Goal: Task Accomplishment & Management: Complete application form

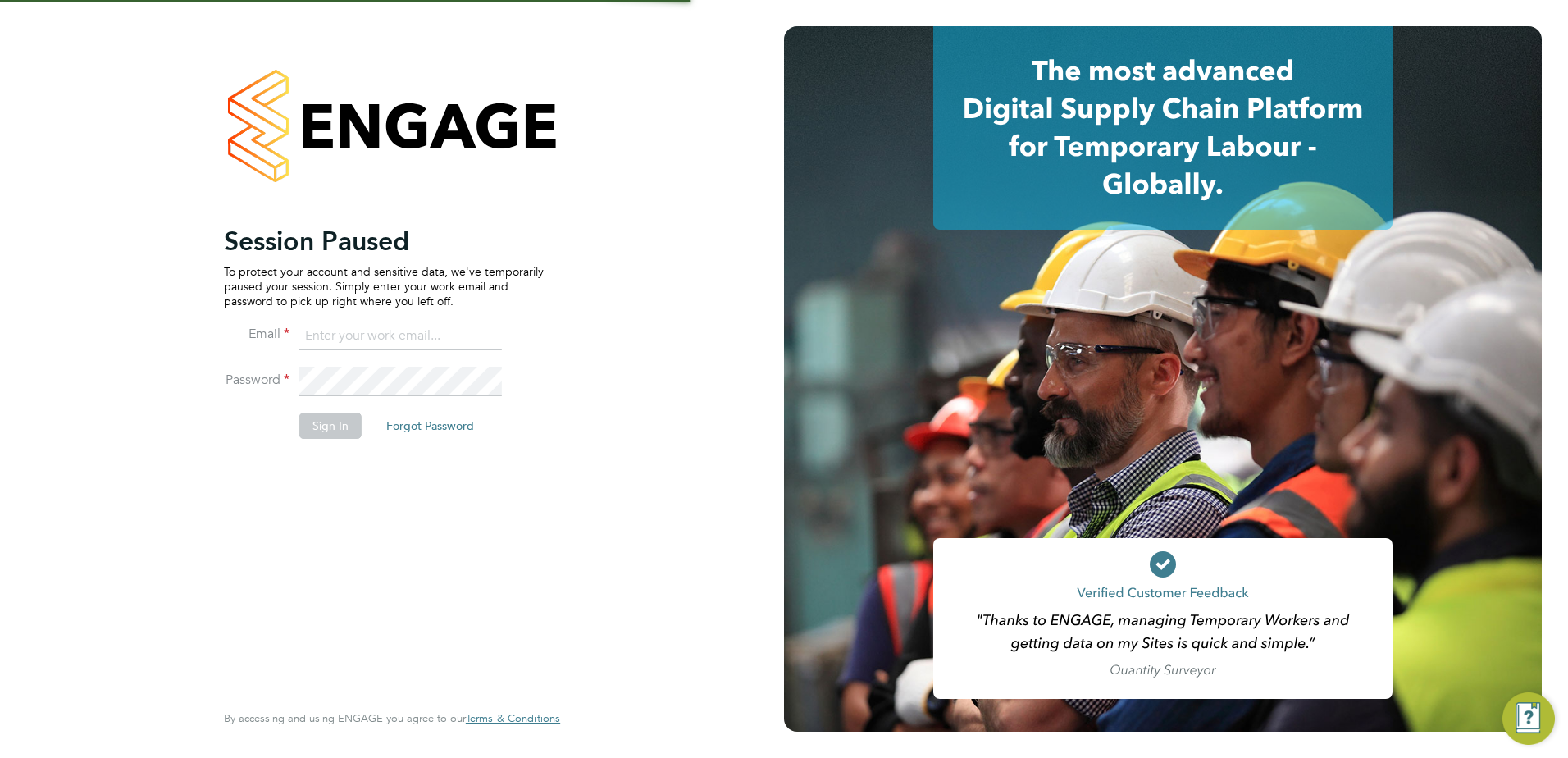
type input "[EMAIL_ADDRESS][DOMAIN_NAME]"
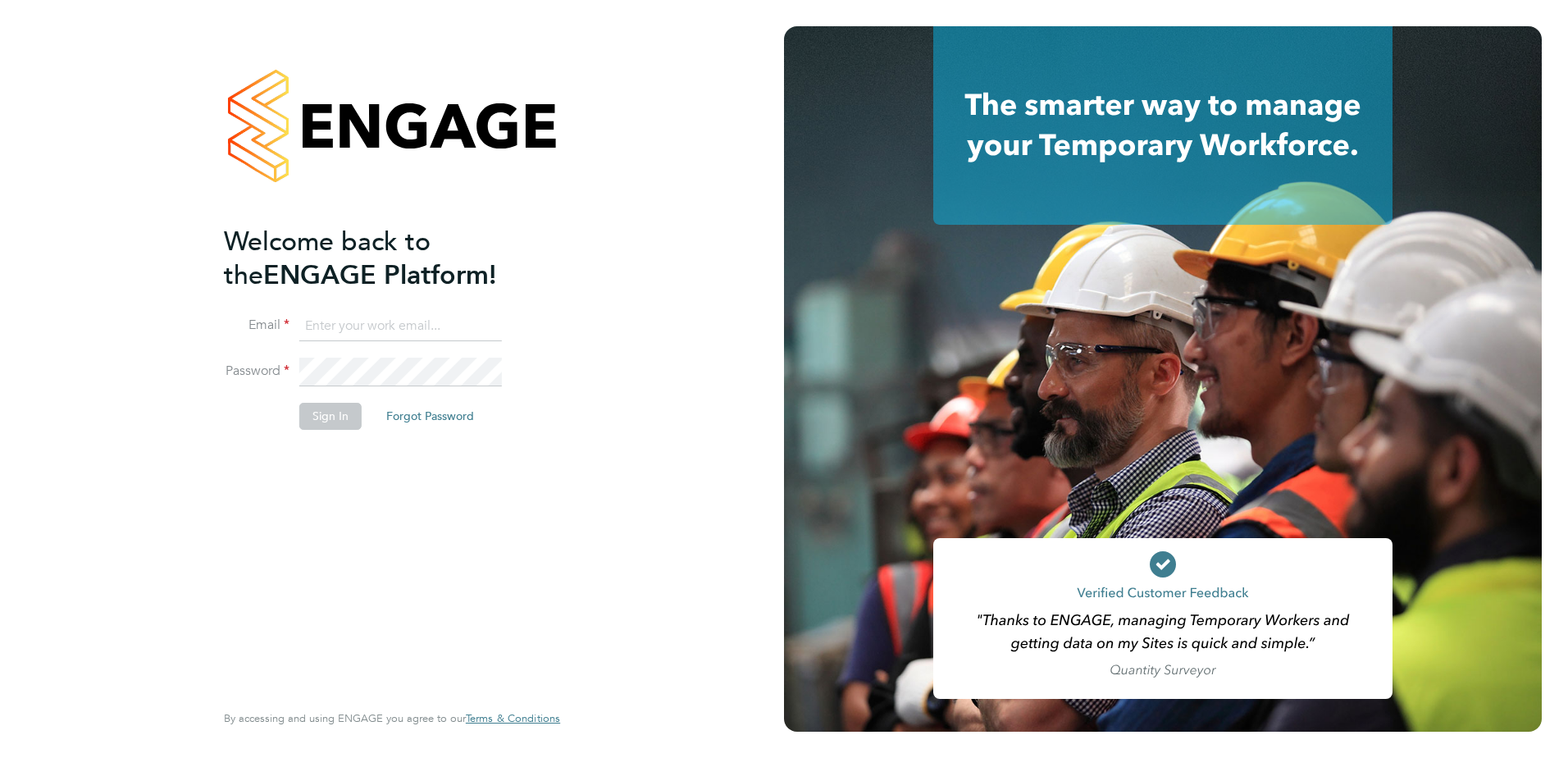
type input "[EMAIL_ADDRESS][DOMAIN_NAME]"
click at [345, 418] on button "Sign In" at bounding box center [331, 415] width 62 height 26
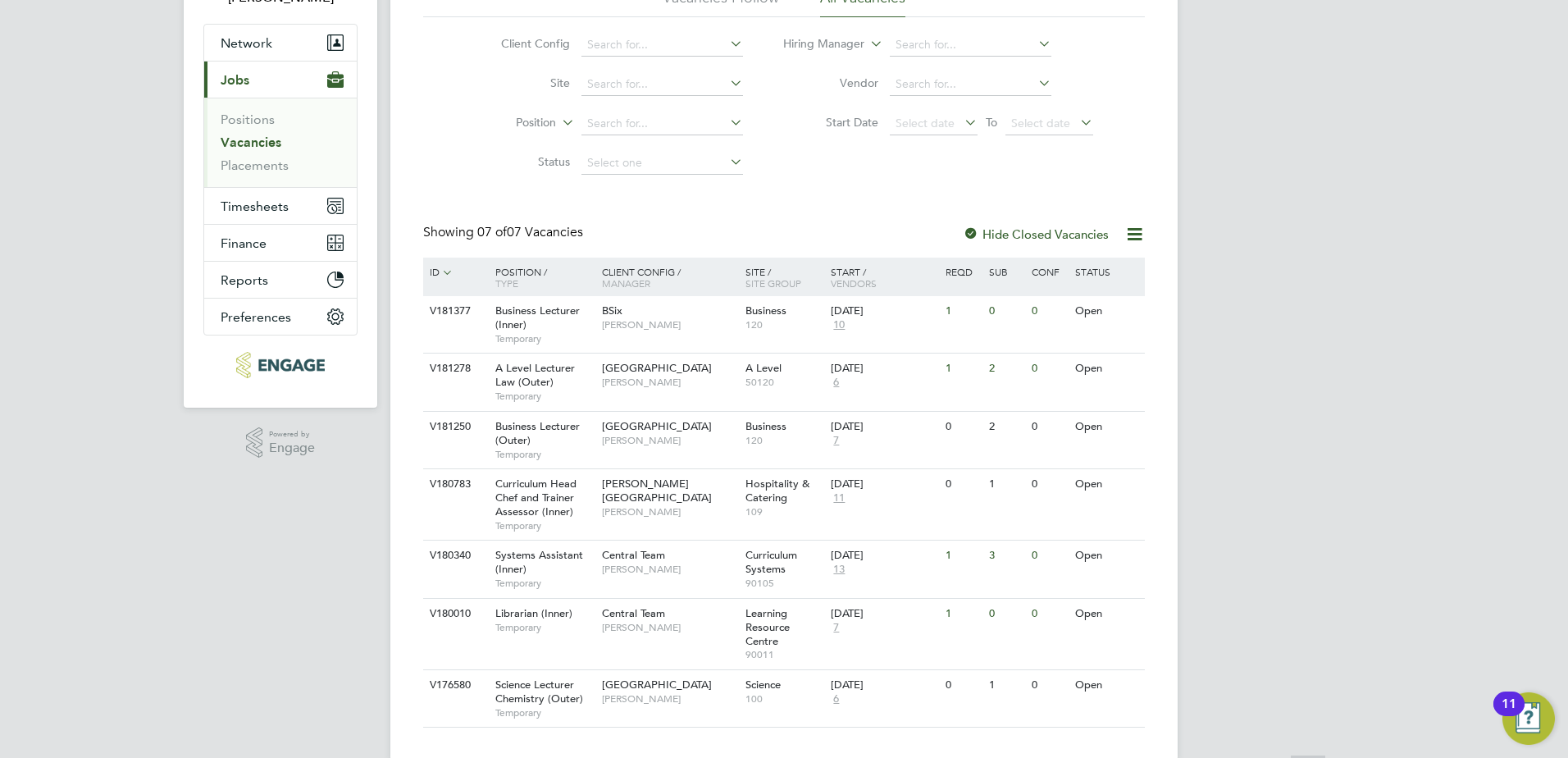
scroll to position [162, 0]
